Goal: Task Accomplishment & Management: Complete application form

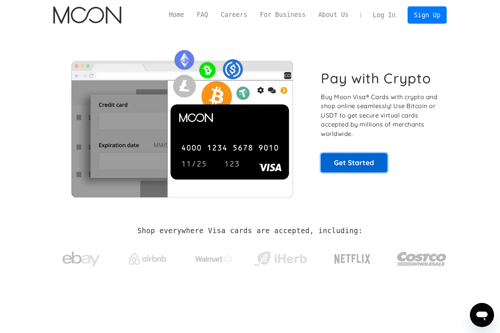
click at [362, 164] on link "Get Started" at bounding box center [354, 162] width 66 height 19
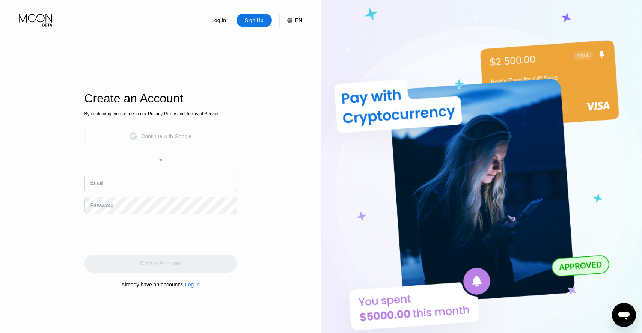
click at [199, 139] on div "Continue with Google" at bounding box center [160, 136] width 152 height 18
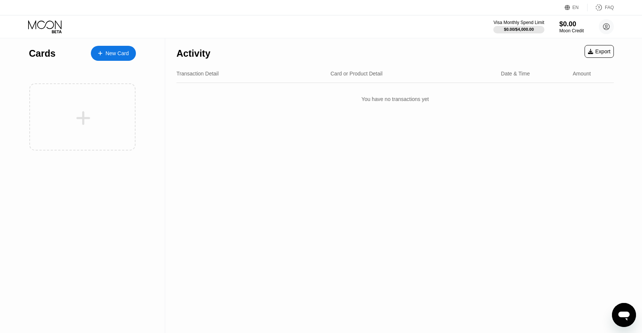
click at [111, 54] on div "New Card" at bounding box center [117, 53] width 23 height 6
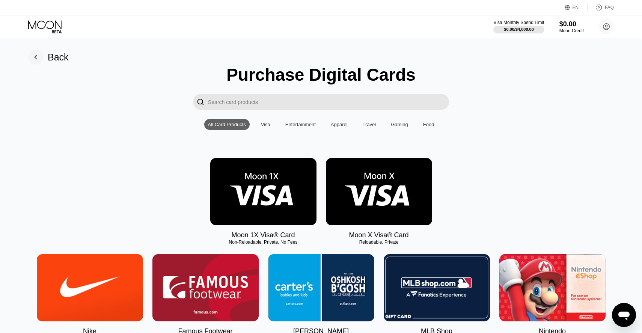
click at [392, 200] on img at bounding box center [379, 191] width 106 height 67
